Goal: Contribute content

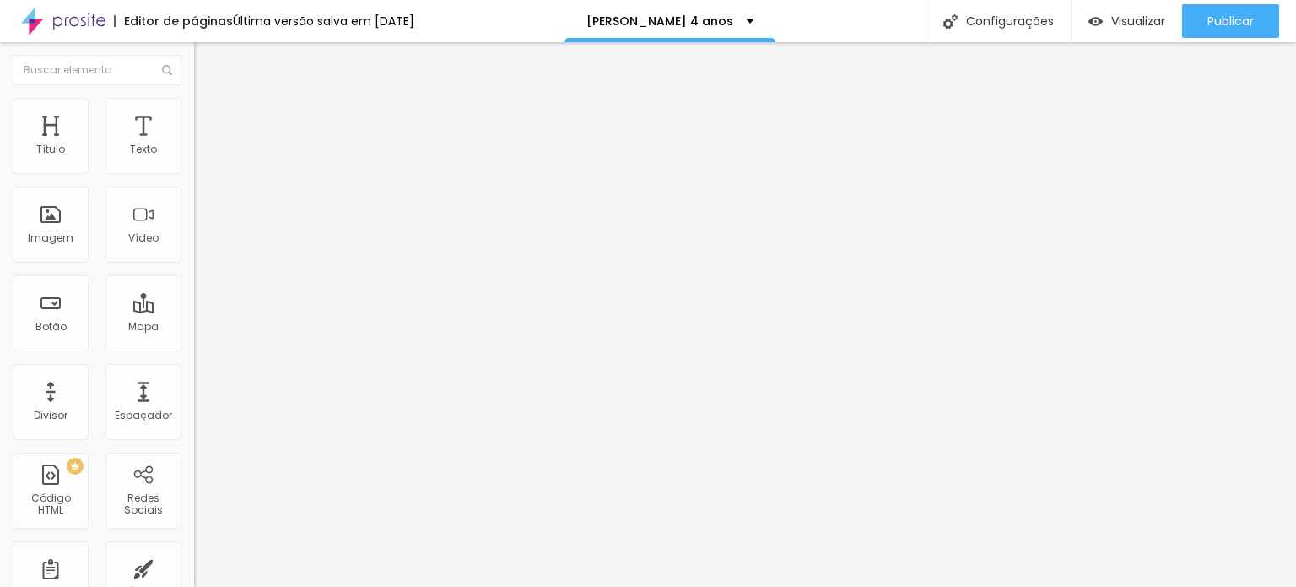
click at [194, 306] on button "button" at bounding box center [206, 298] width 24 height 18
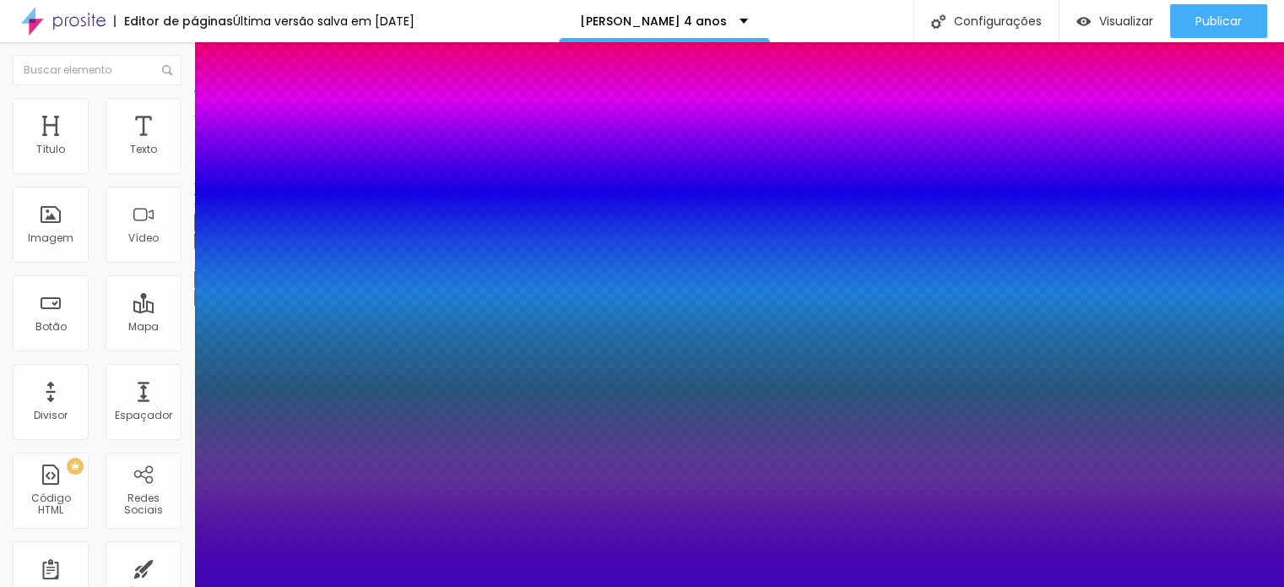
scroll to position [46, 0]
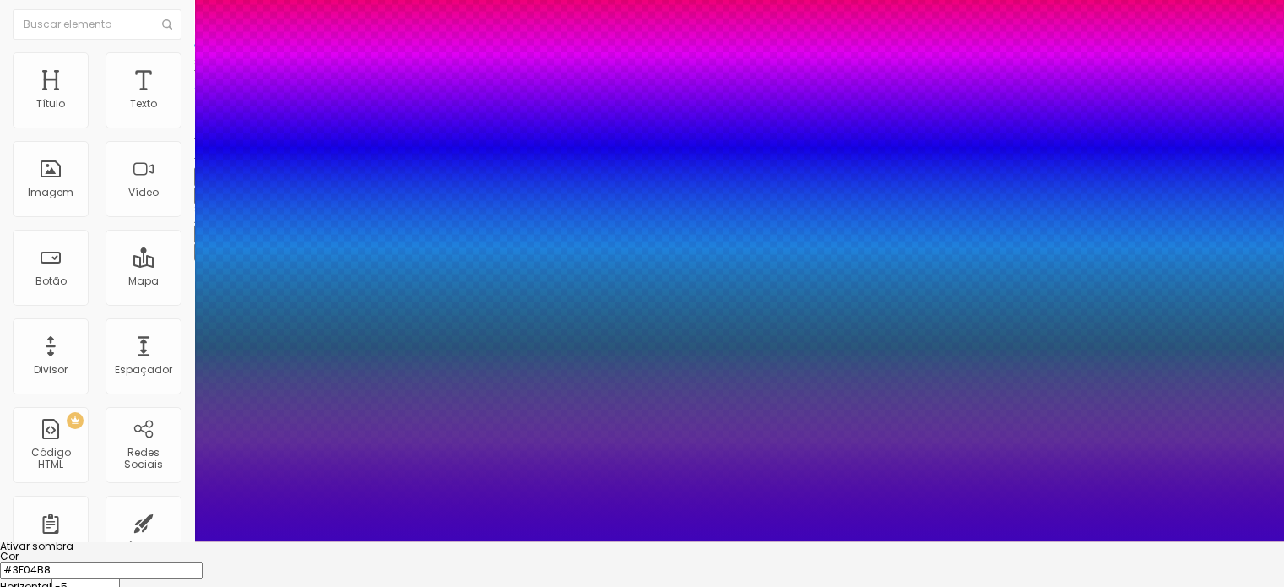
click at [203, 561] on input "#3F04B8" at bounding box center [101, 569] width 203 height 17
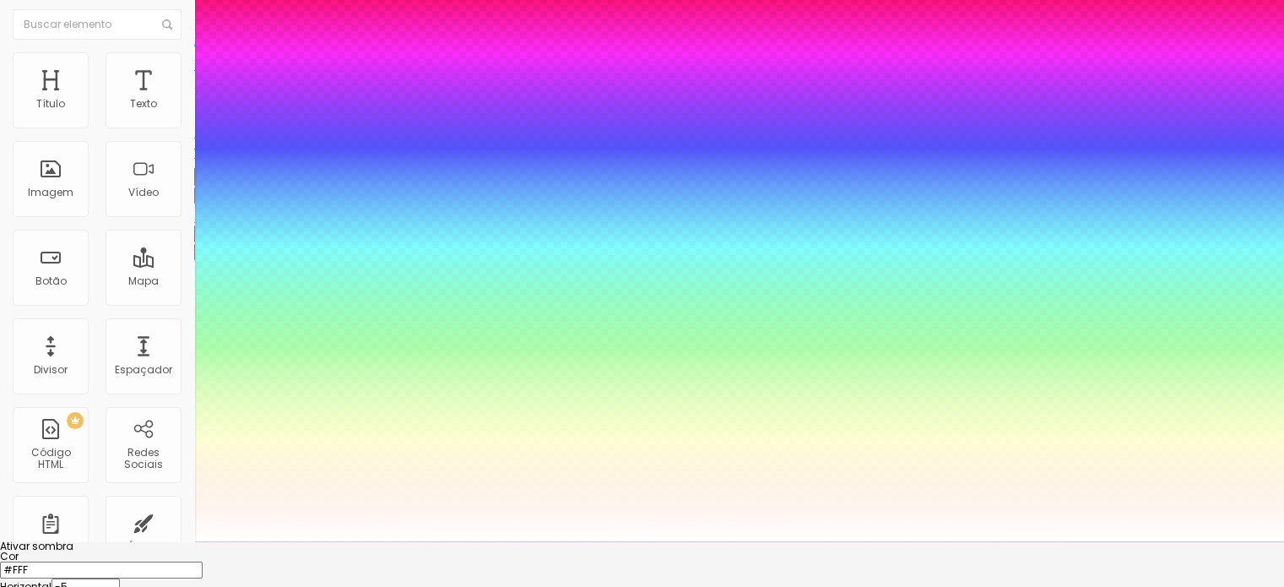
type input "#FFF"
click at [652, 541] on div at bounding box center [642, 541] width 1284 height 0
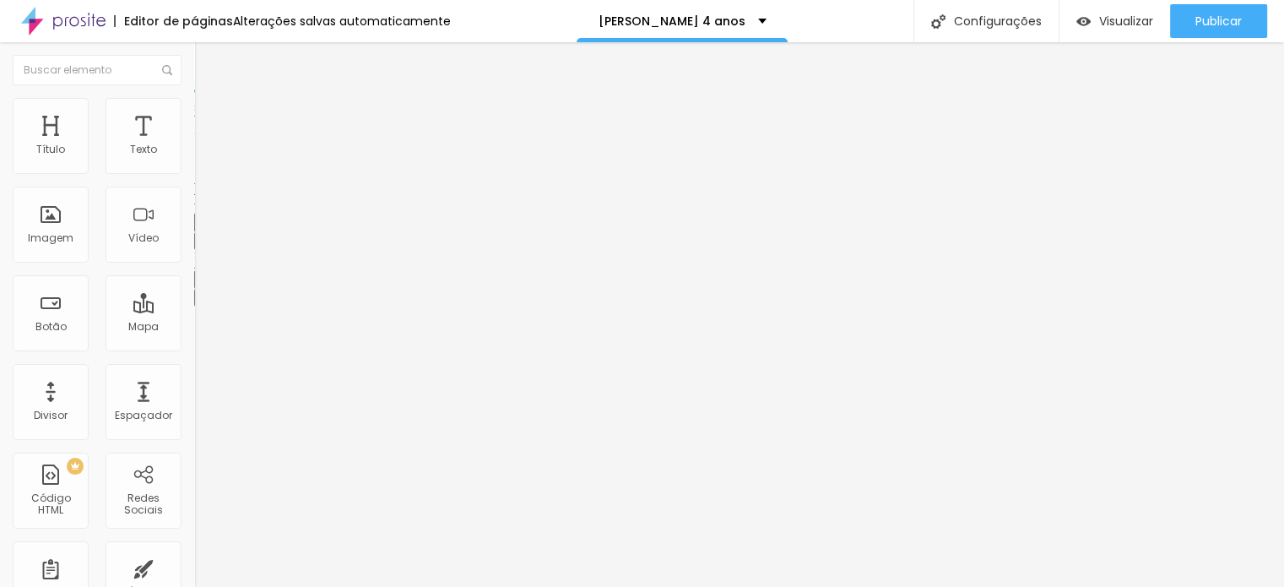
scroll to position [0, 0]
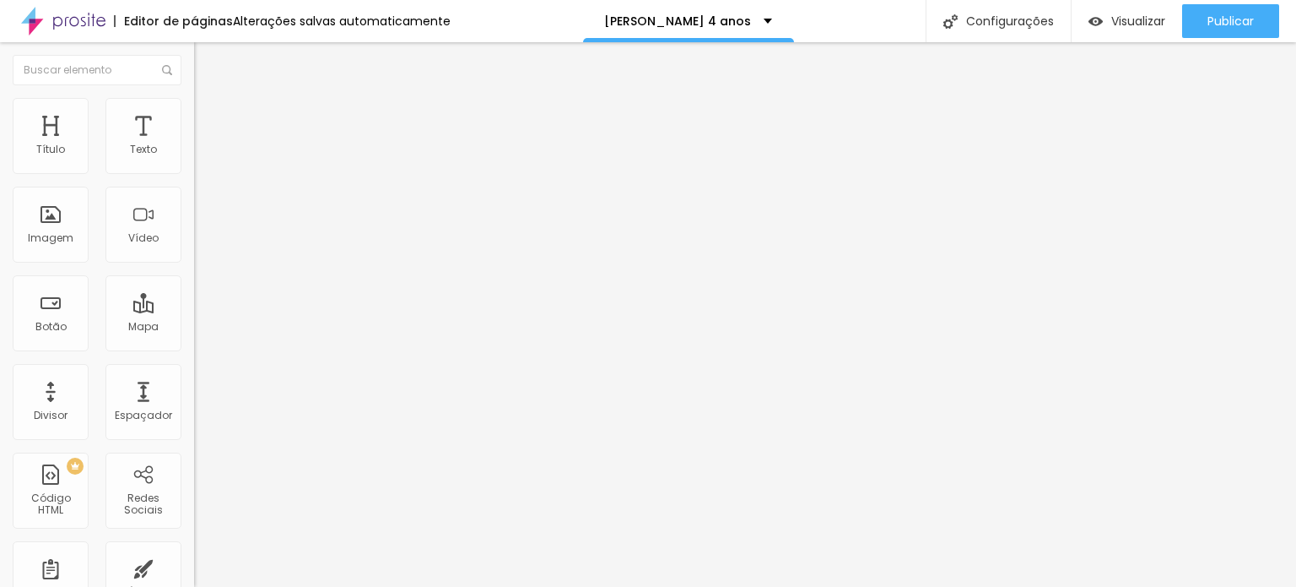
click at [201, 301] on icon "button" at bounding box center [206, 296] width 10 height 10
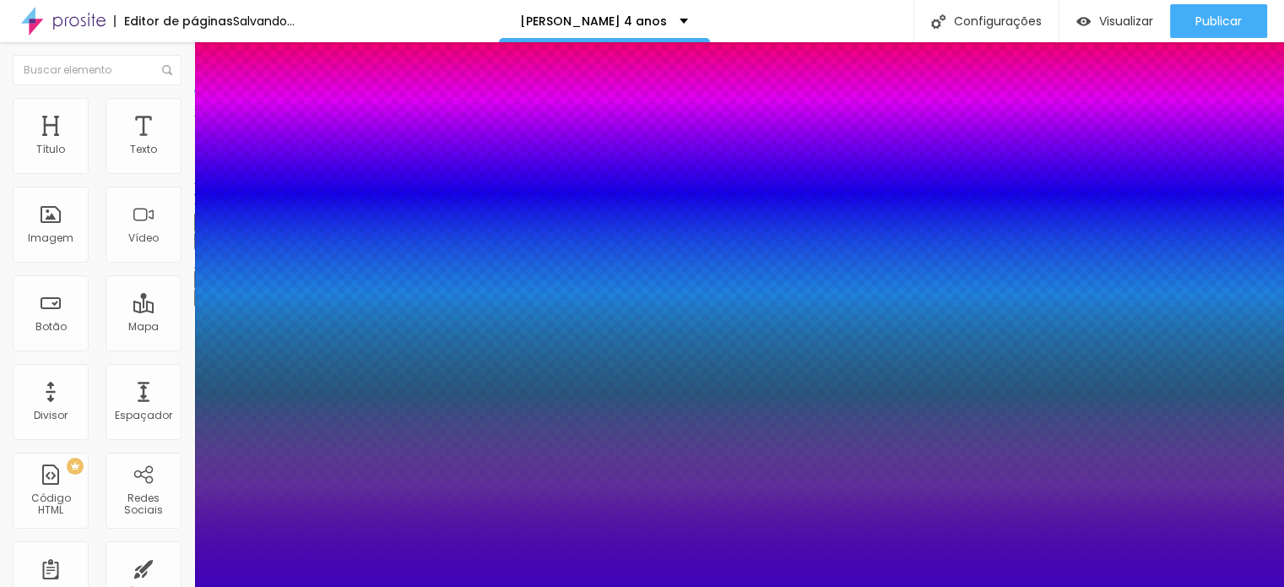
click at [1003, 586] on div at bounding box center [642, 587] width 1284 height 0
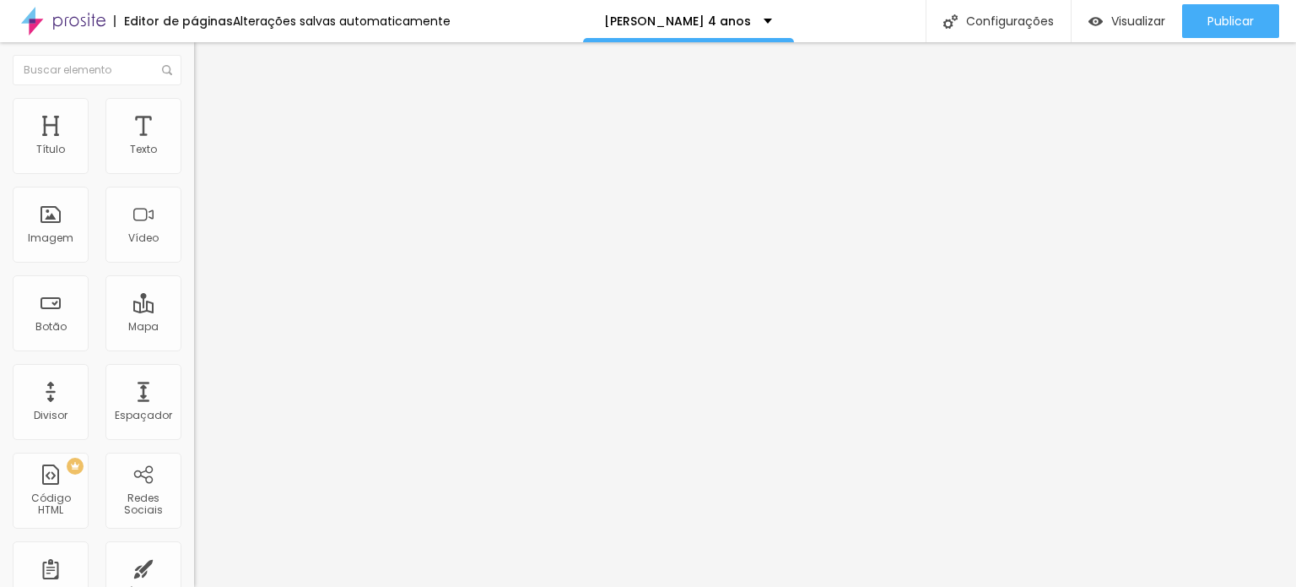
click at [194, 306] on button "button" at bounding box center [206, 298] width 24 height 18
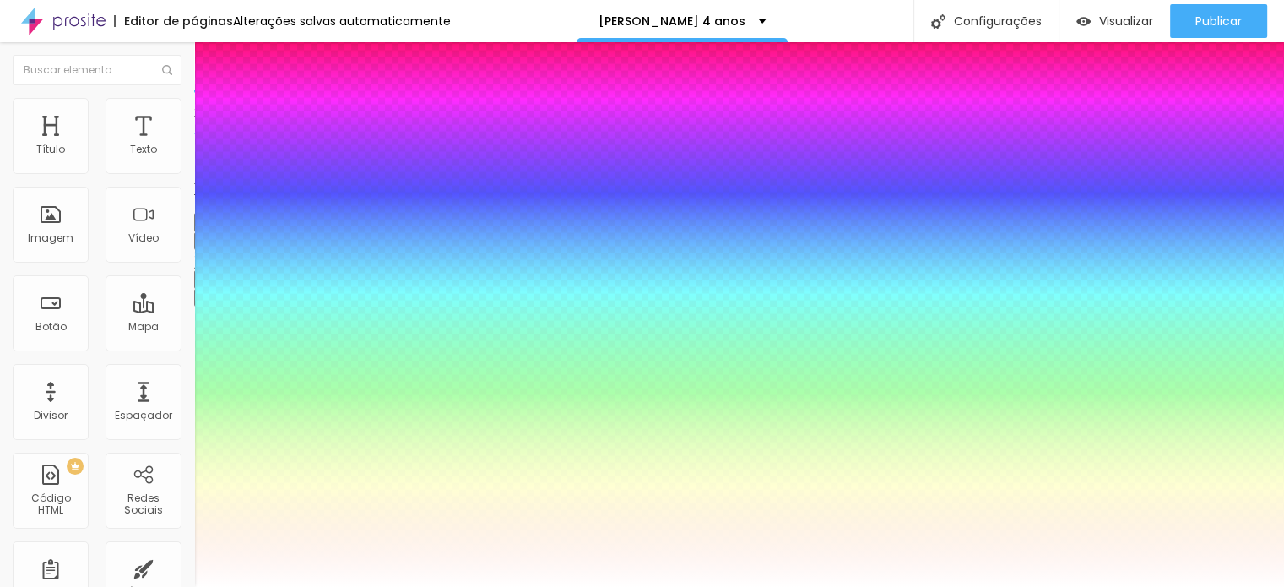
paste input "3F04B8"
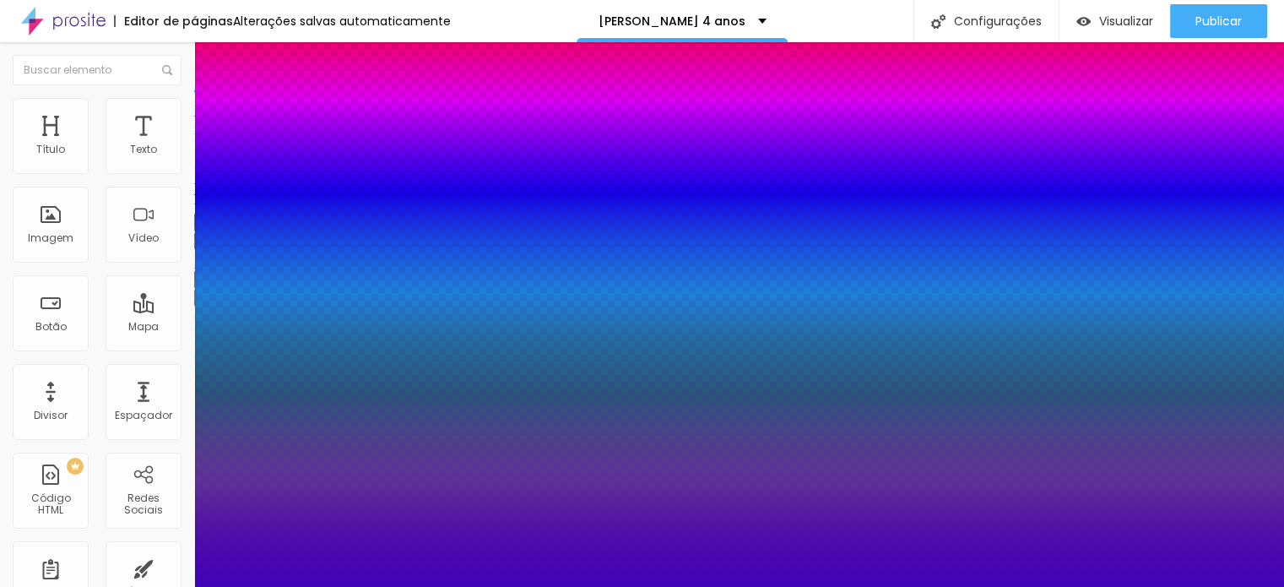
type input "#3F04B8"
click at [1118, 586] on div at bounding box center [642, 587] width 1284 height 0
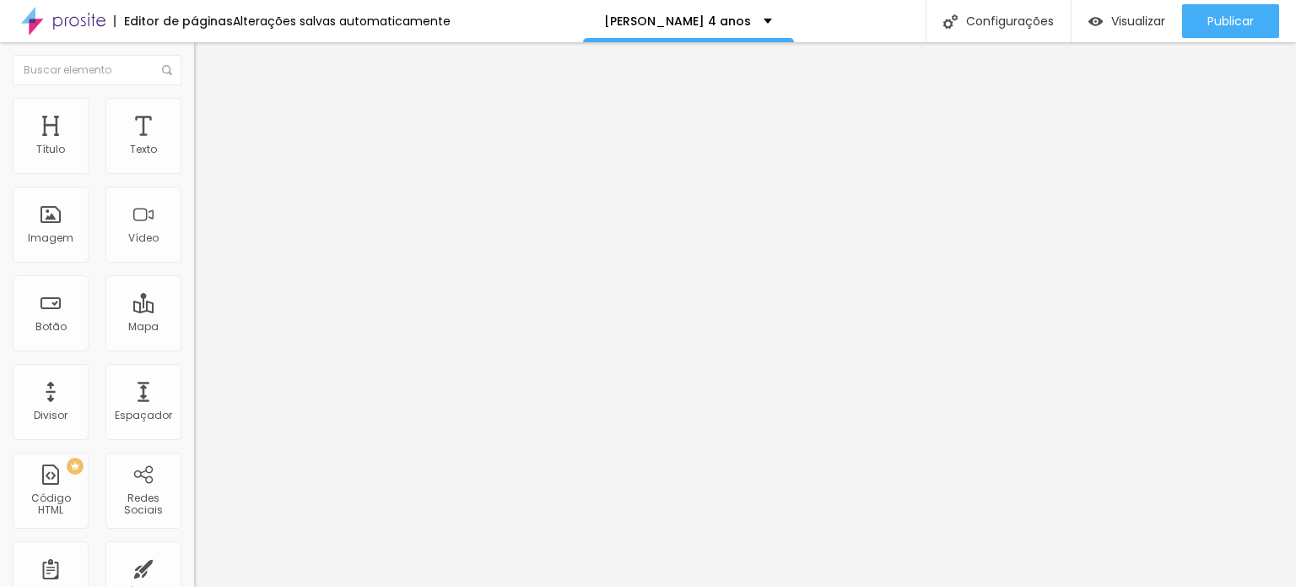
click at [201, 301] on icon "button" at bounding box center [206, 296] width 10 height 10
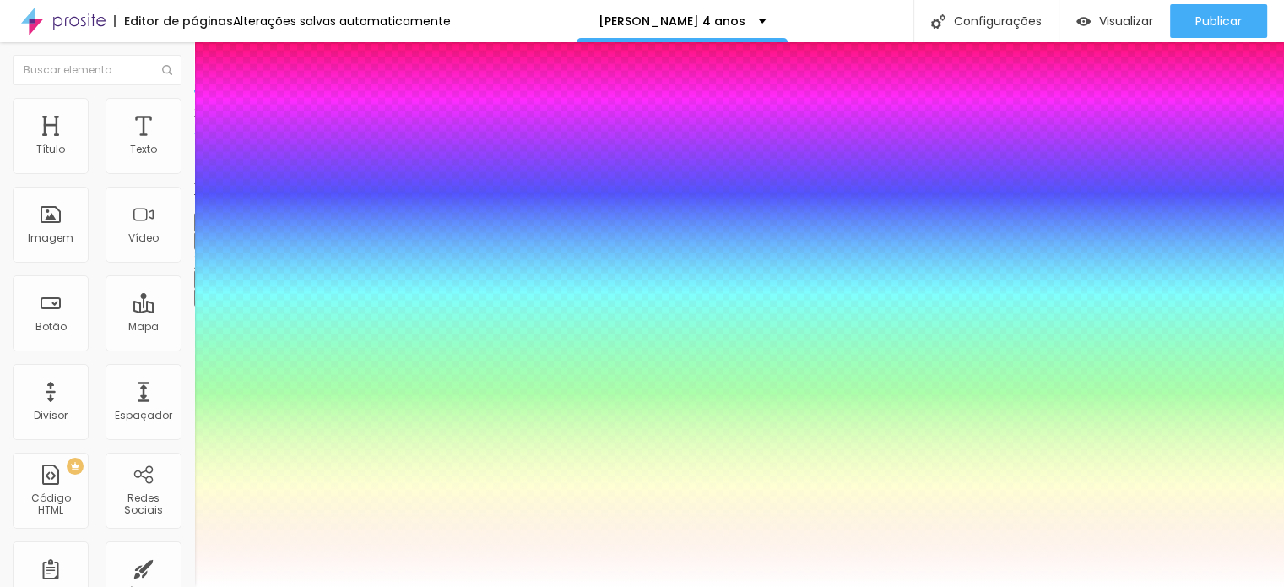
type input "#FFF"
click at [814, 586] on div at bounding box center [642, 587] width 1284 height 0
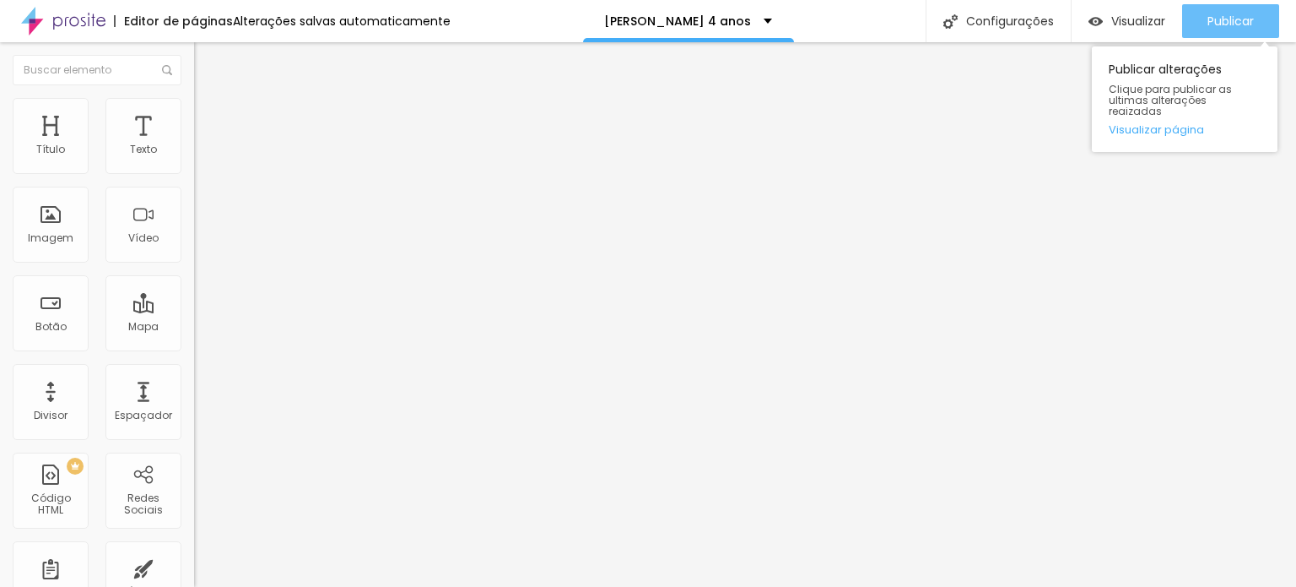
click at [1219, 27] on span "Publicar" at bounding box center [1231, 21] width 46 height 14
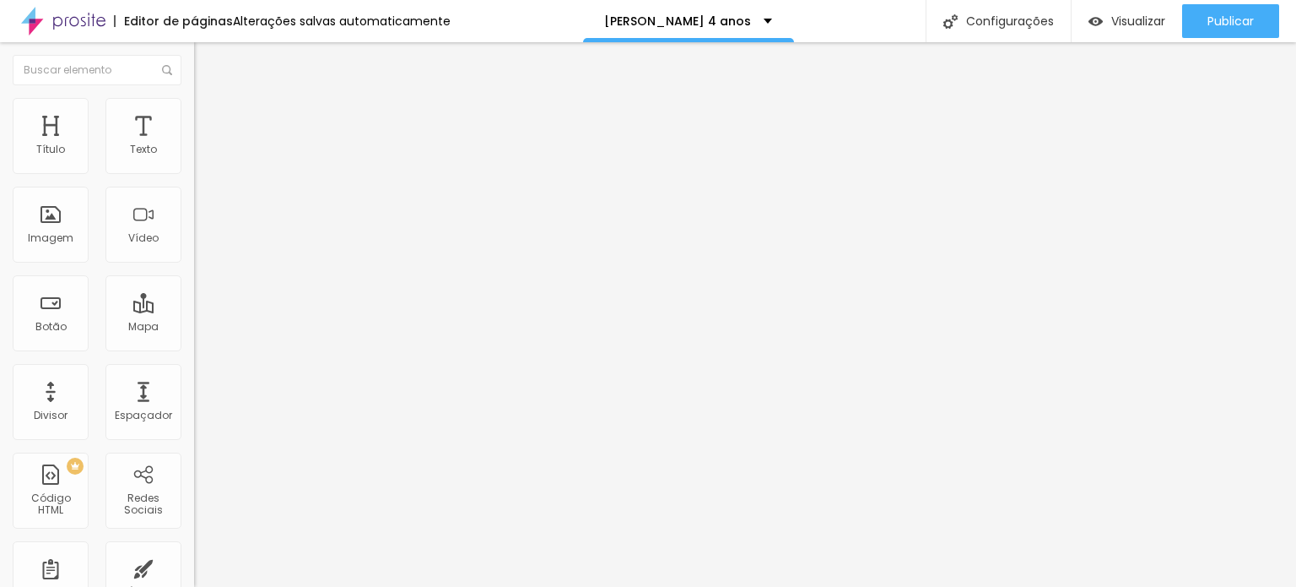
click at [194, 306] on button "button" at bounding box center [206, 298] width 24 height 18
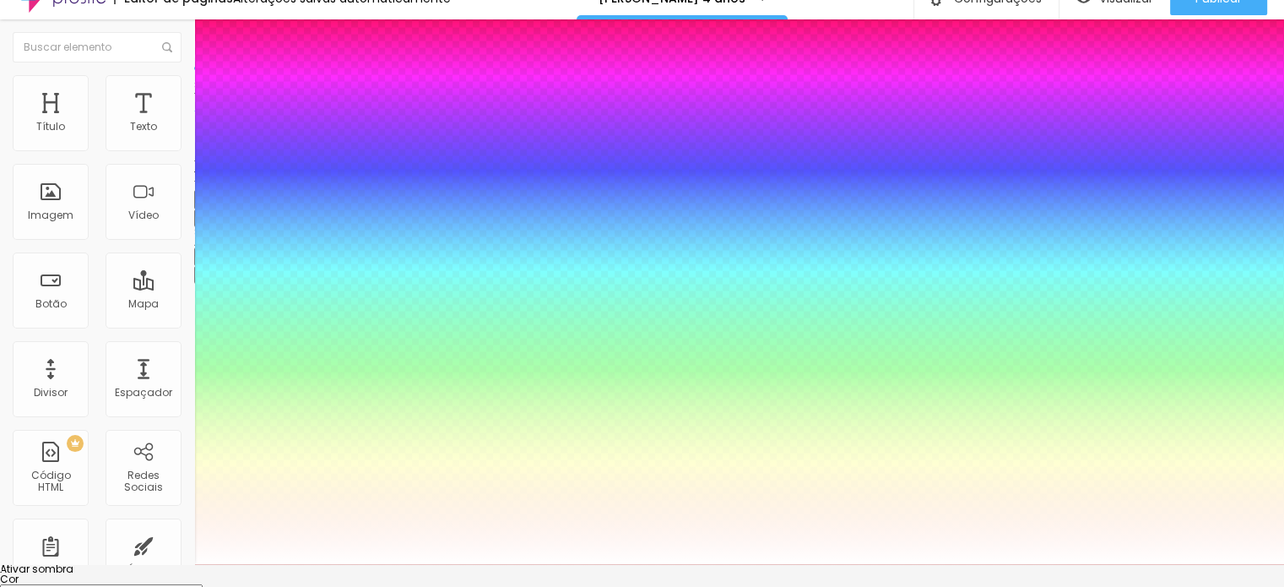
scroll to position [46, 0]
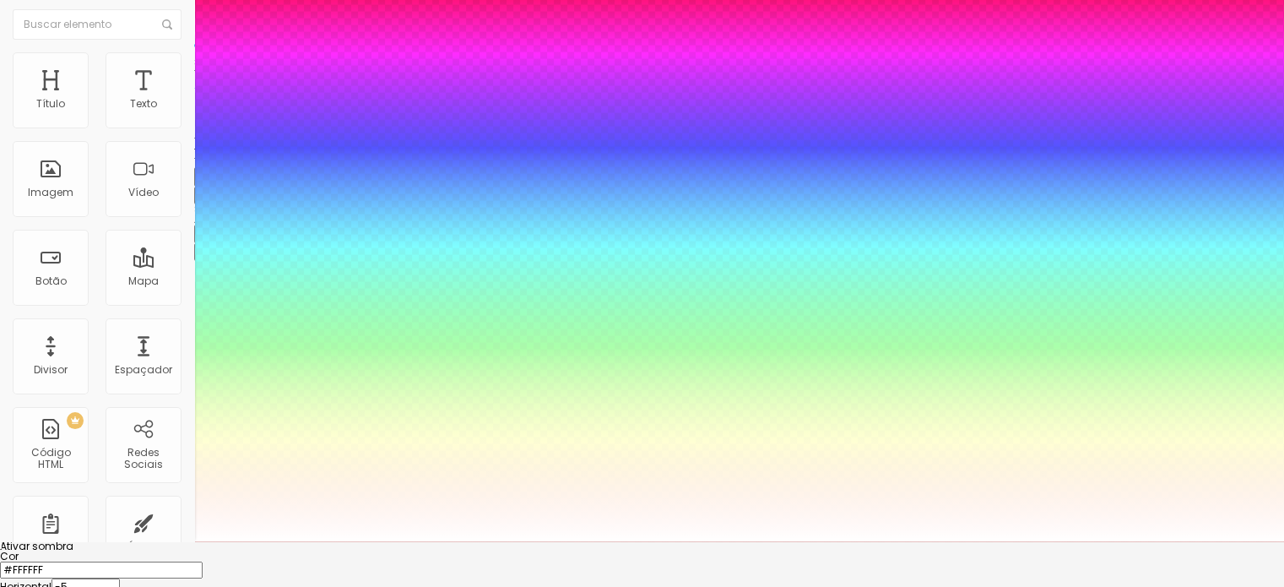
type input "0"
type input "2"
type input "5"
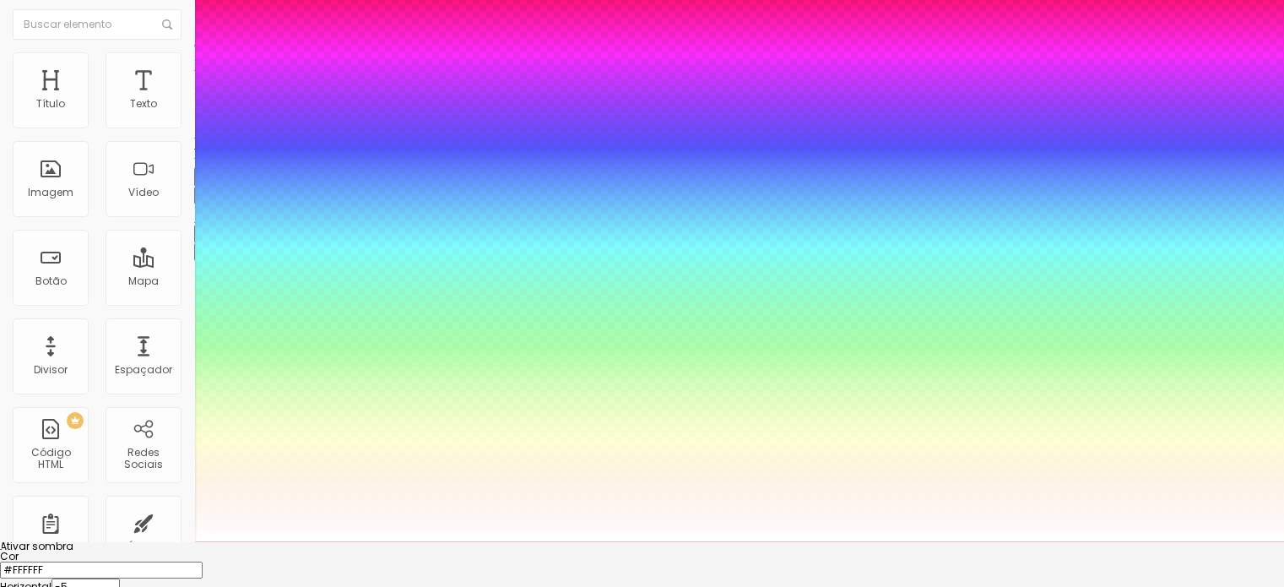
type input "5"
type input "10"
type input "12"
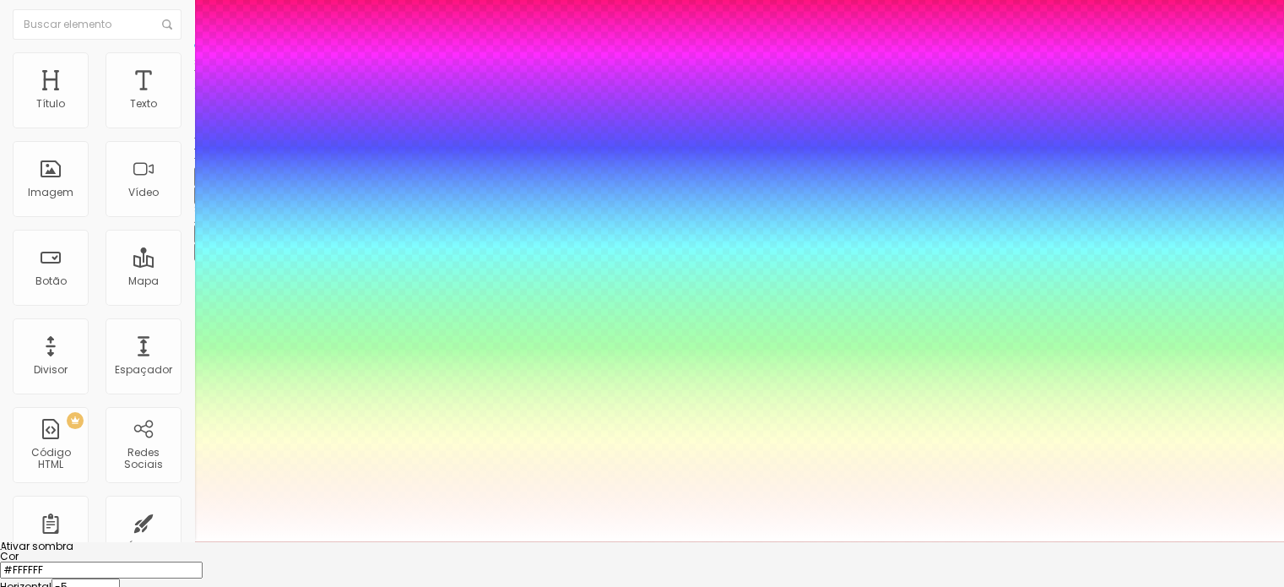
type input "9"
type input "5"
type input "3"
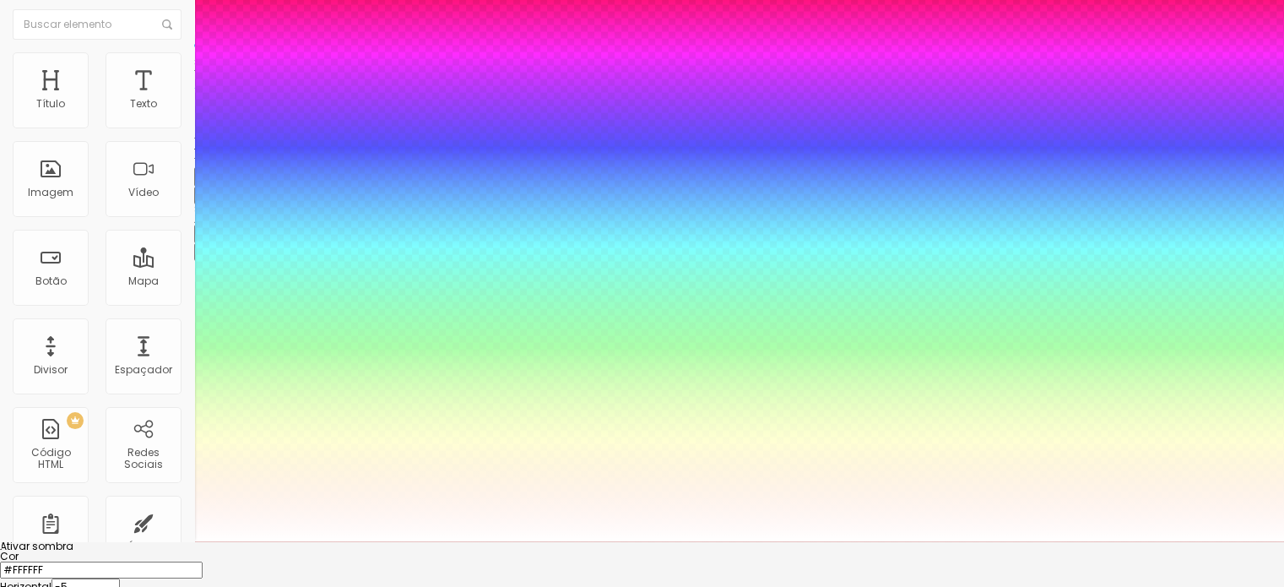
type input "3"
type input "7"
type input "100"
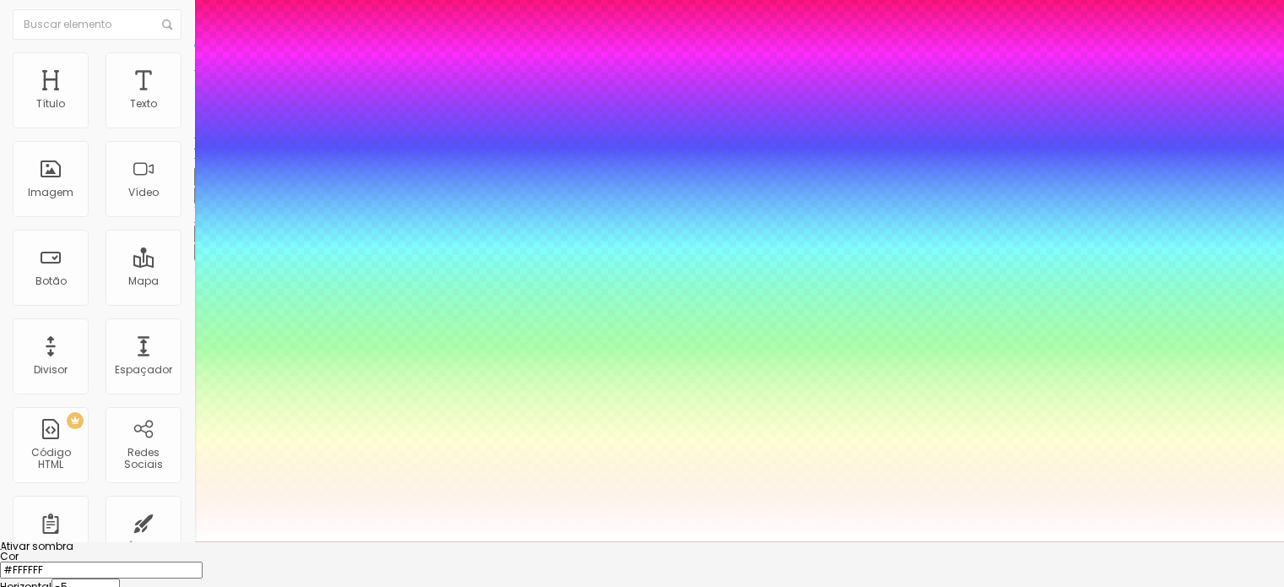
type input "37"
type input "30"
type input "5"
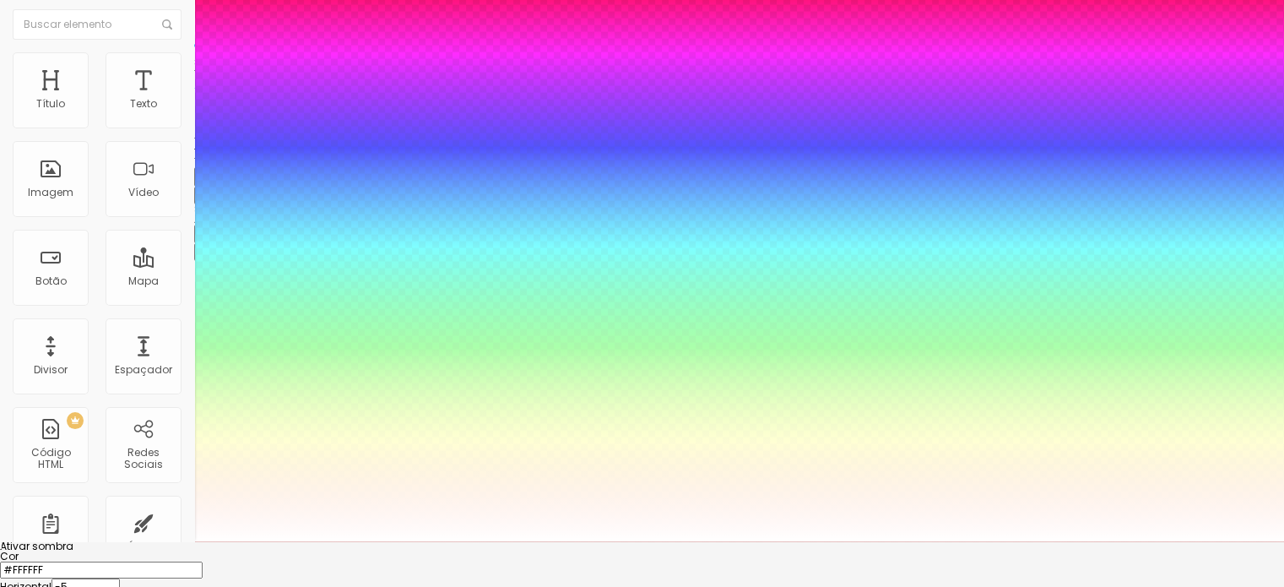
type input "5"
type input "3"
type input "0"
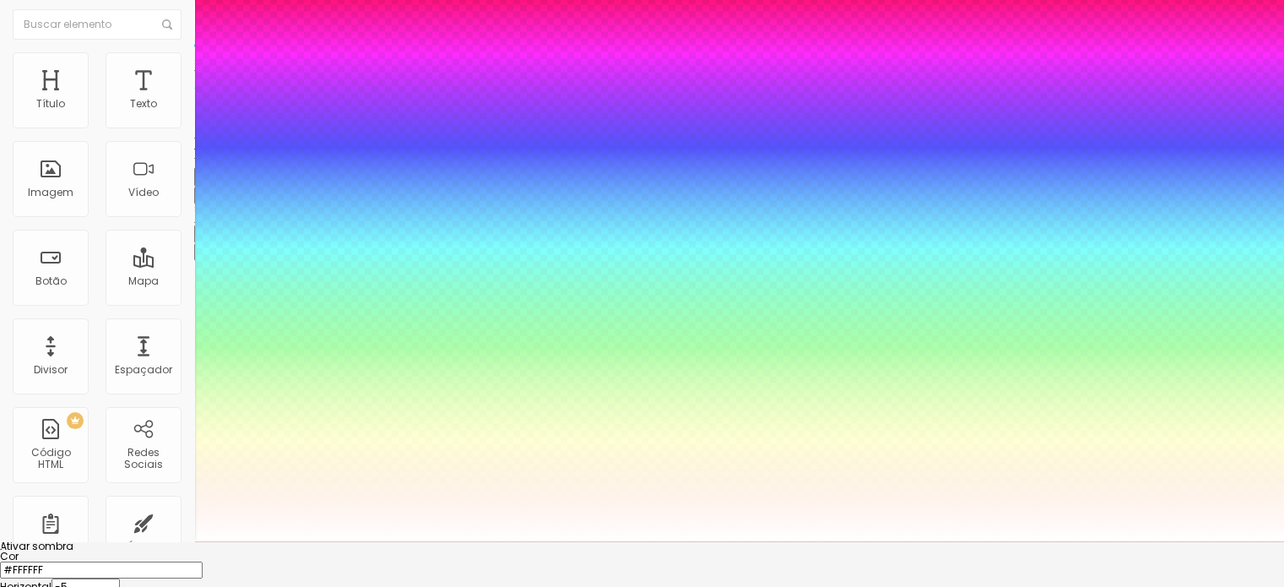
type input "2"
type input "3"
type input "5"
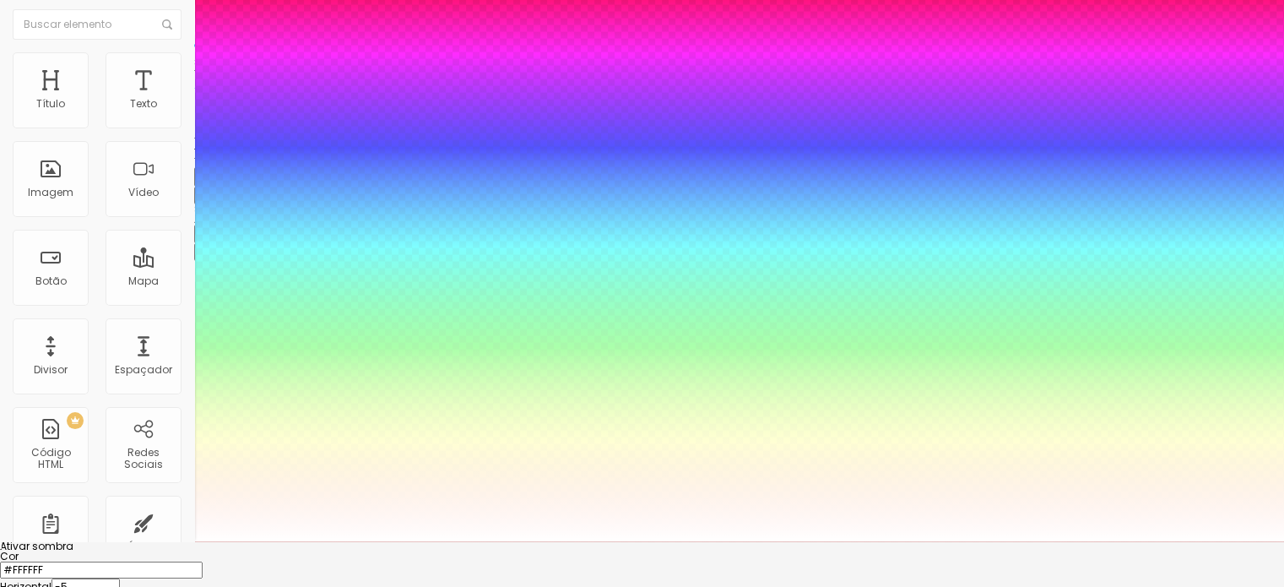
type input "5"
type input "7"
type input "5"
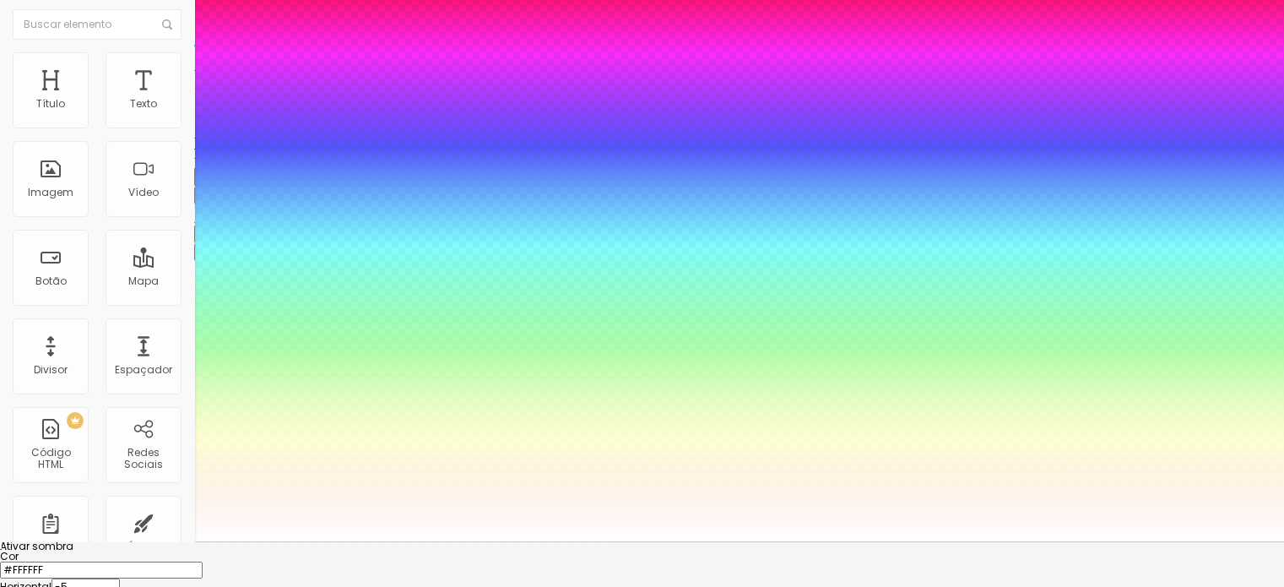
type input "3"
type input "2"
type input "3"
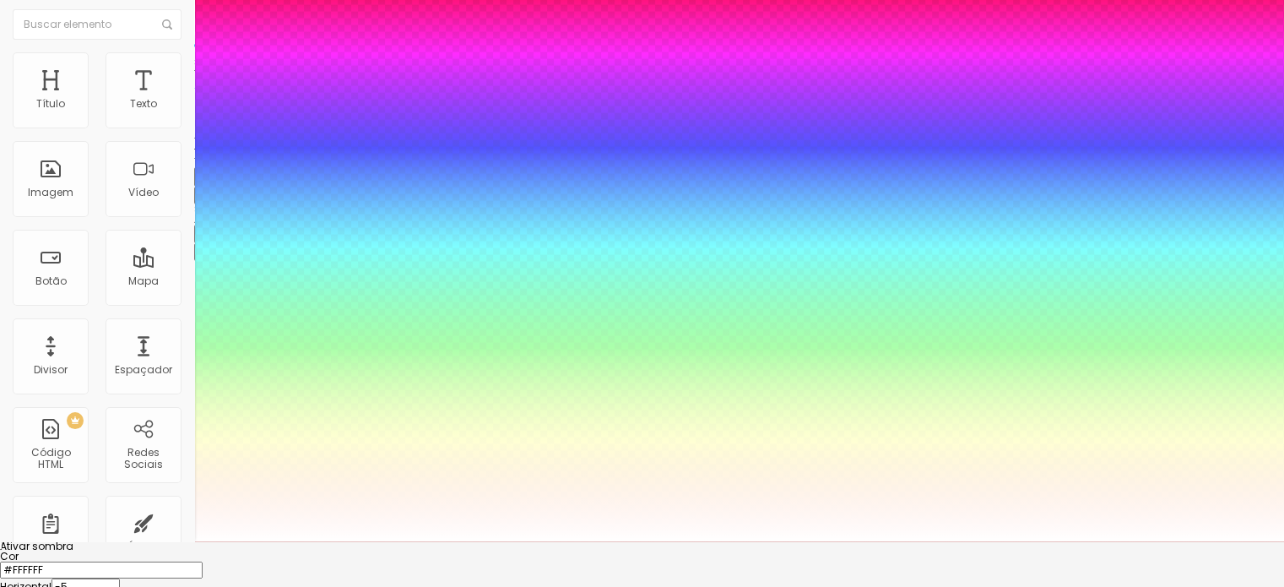
type input "3"
type input "5"
type input "7"
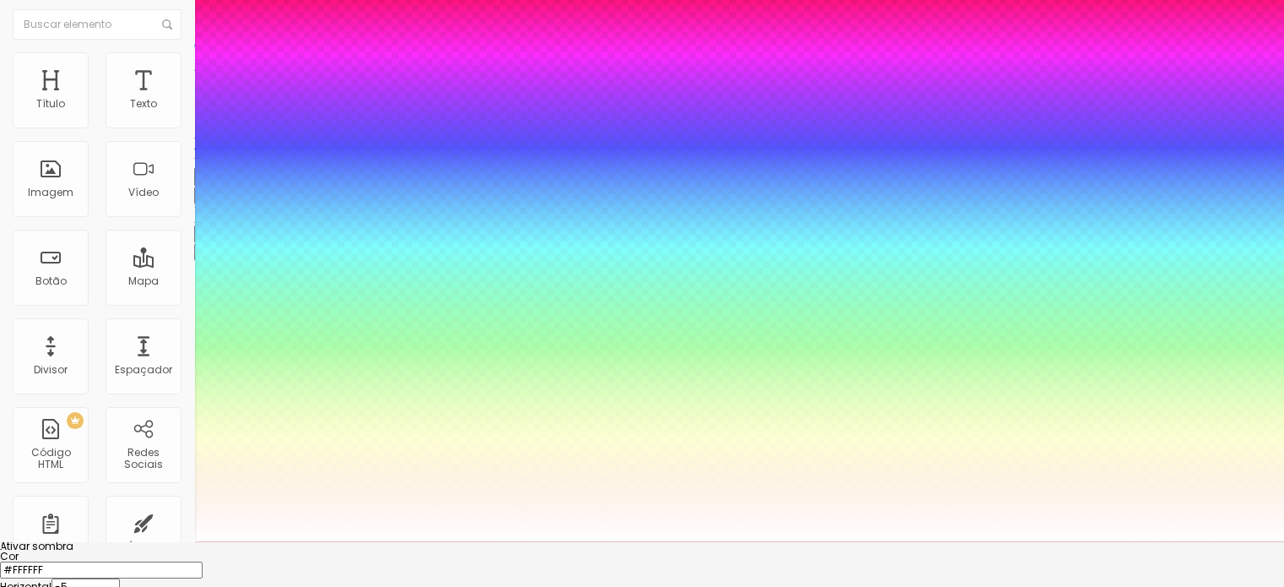
type input "9"
type input "7"
type input "5"
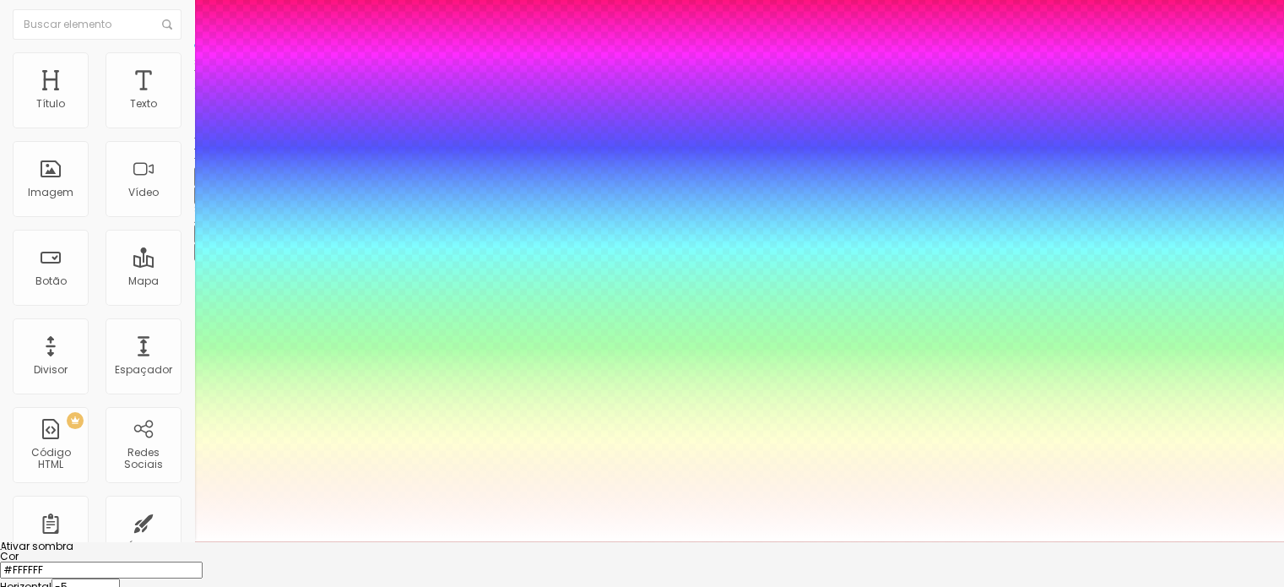
type input "5"
click at [1203, 541] on div at bounding box center [642, 541] width 1284 height 0
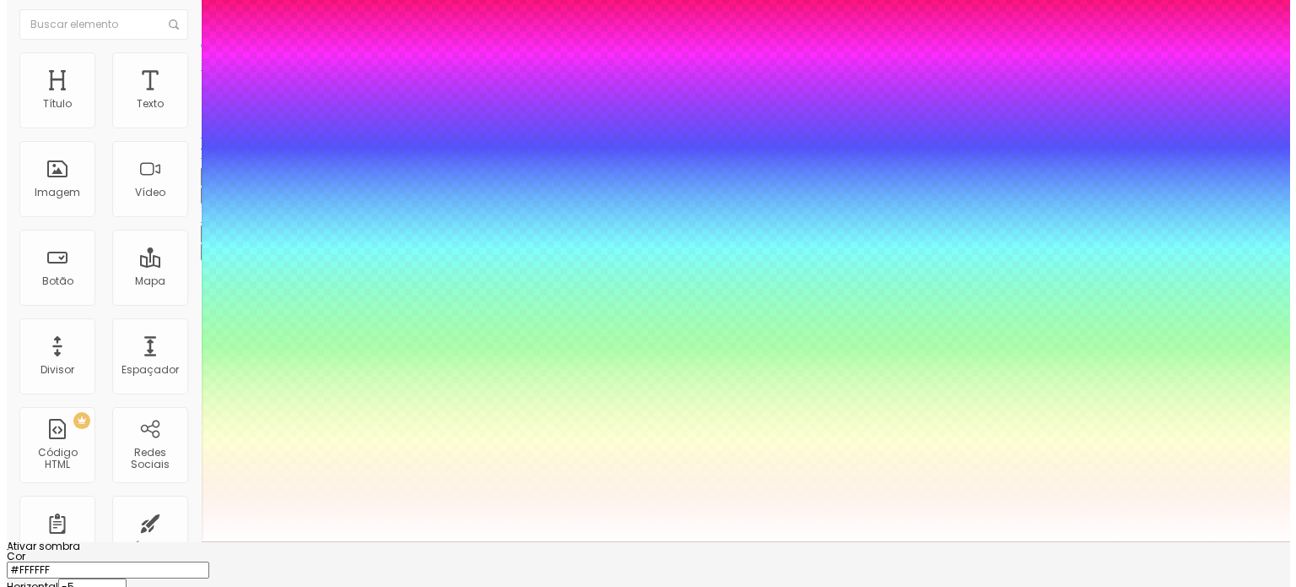
scroll to position [0, 0]
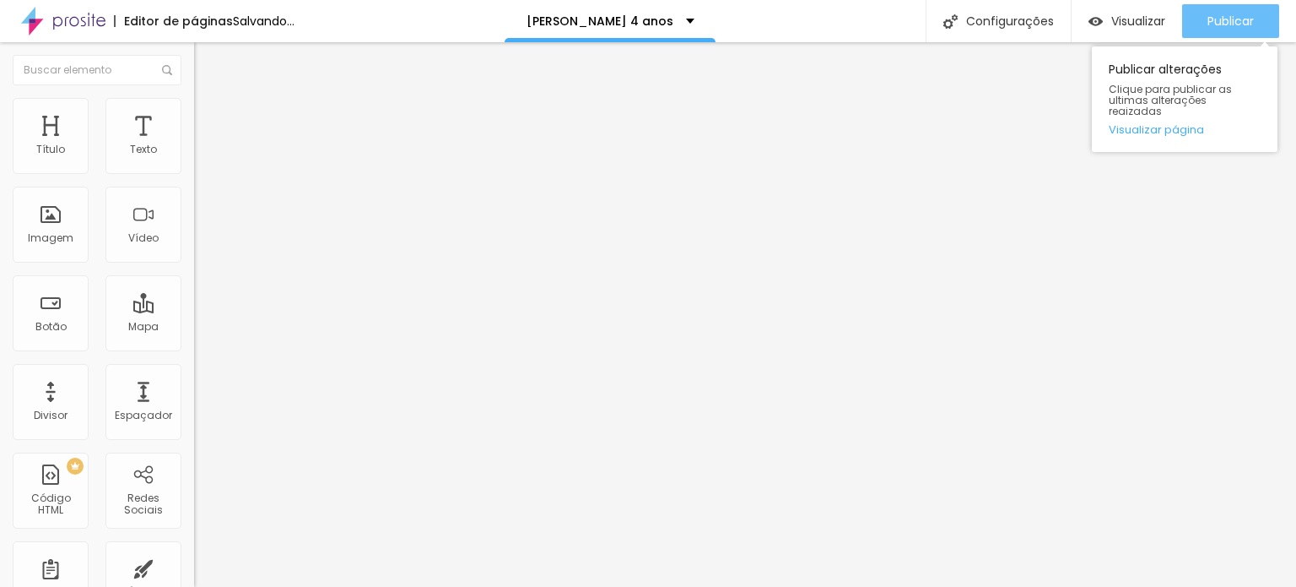
click at [1240, 21] on span "Publicar" at bounding box center [1231, 21] width 46 height 14
click at [1219, 33] on div "Publicar" at bounding box center [1231, 21] width 46 height 34
